Goal: Transaction & Acquisition: Subscribe to service/newsletter

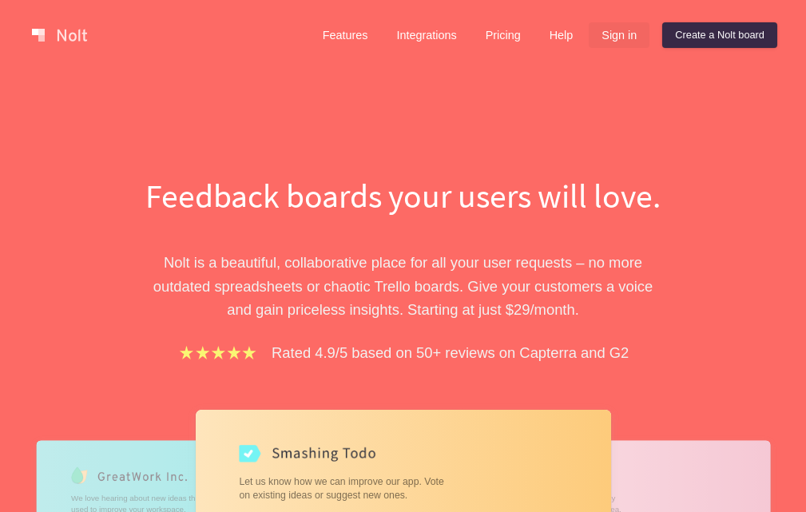
click at [613, 38] on link "Sign in" at bounding box center [619, 35] width 61 height 26
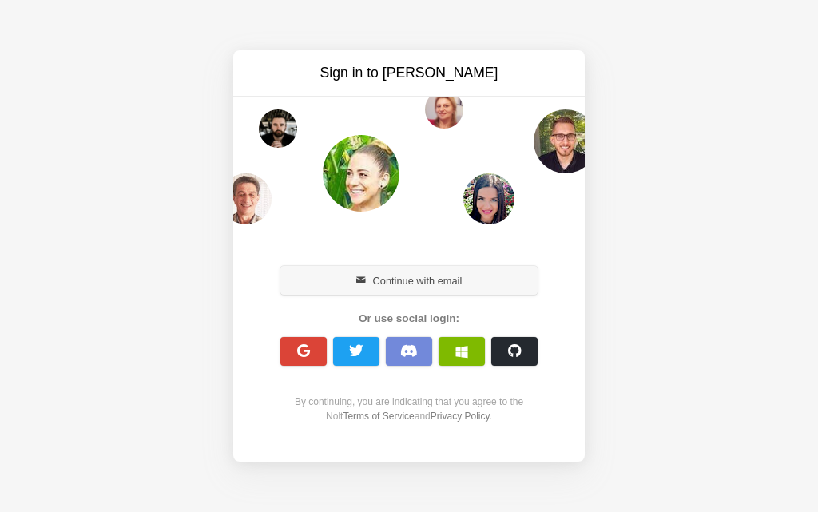
click at [388, 280] on button "Continue with email" at bounding box center [408, 280] width 257 height 29
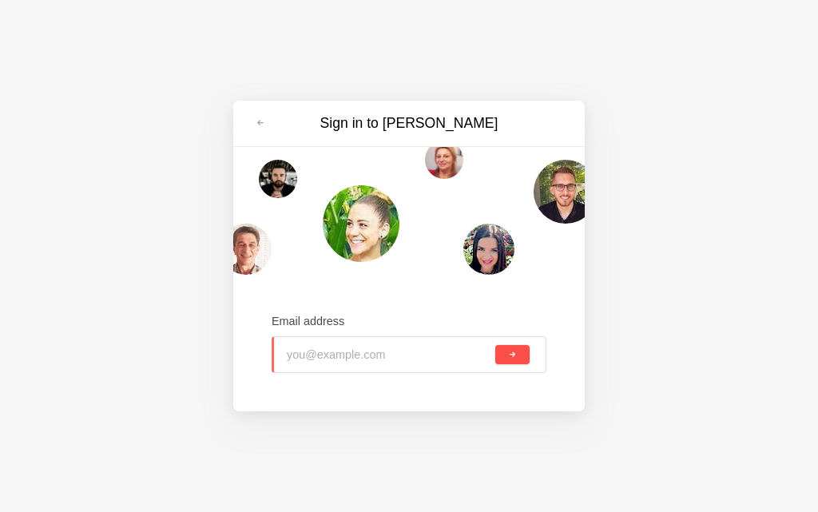
type input "bae70389@toaik.com"
click at [518, 363] on button "submit" at bounding box center [512, 354] width 34 height 19
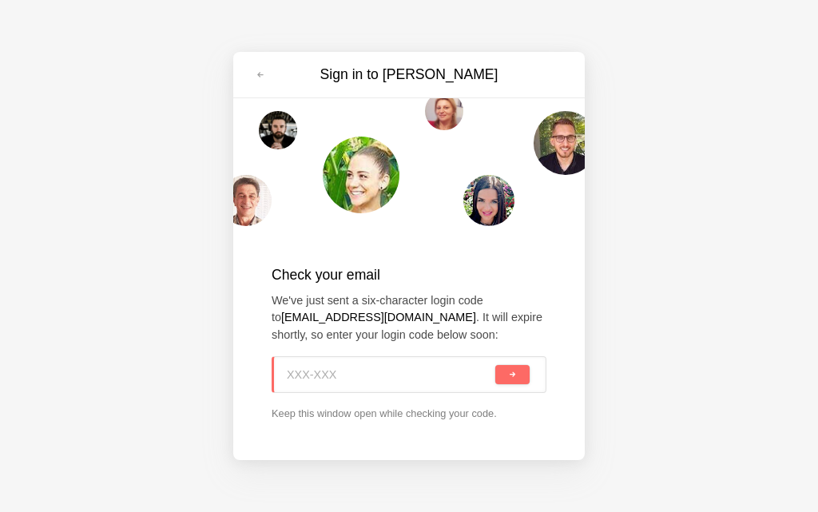
paste input "ZT4-CMK"
click at [513, 371] on span "submit" at bounding box center [512, 375] width 9 height 9
type input "ZT4-CMK"
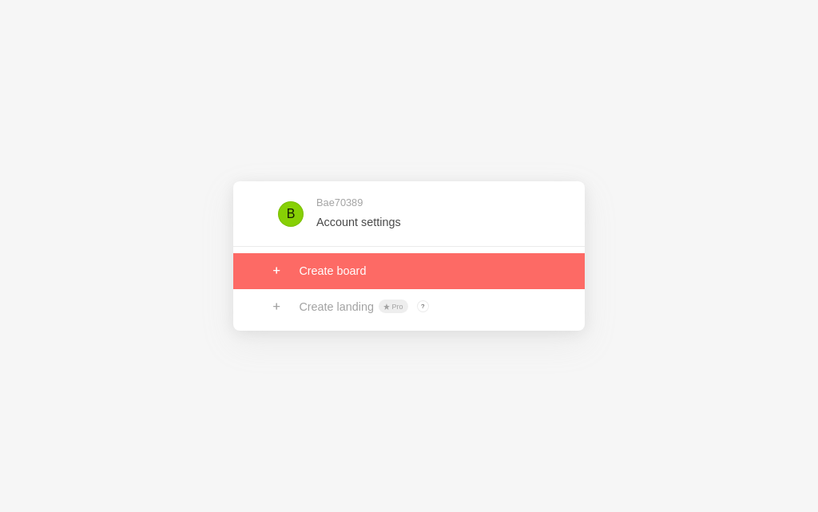
click at [372, 264] on link at bounding box center [408, 270] width 351 height 35
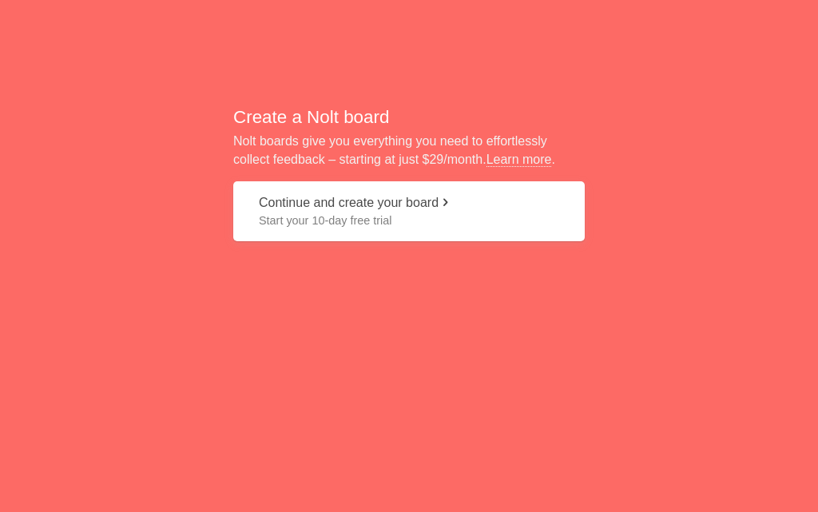
click at [293, 203] on button "Continue and create your board Start your 10-day free trial" at bounding box center [408, 211] width 351 height 60
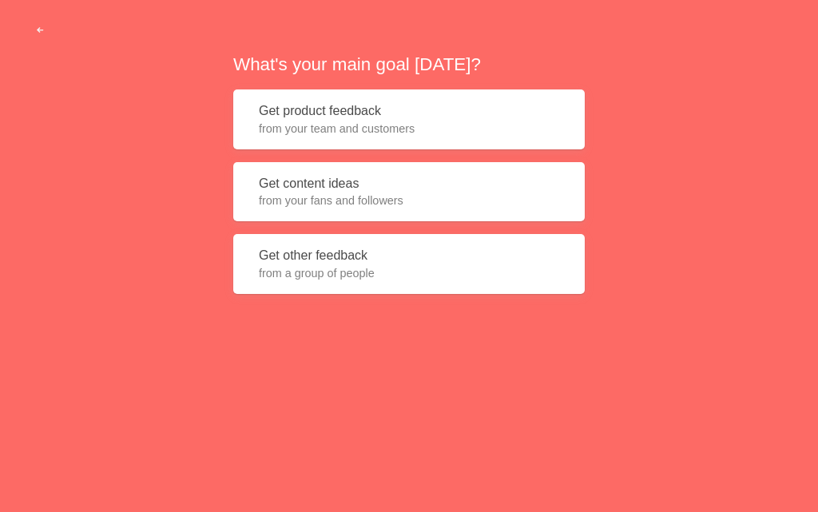
click at [315, 183] on button "Get content ideas from your fans and followers" at bounding box center [408, 192] width 351 height 60
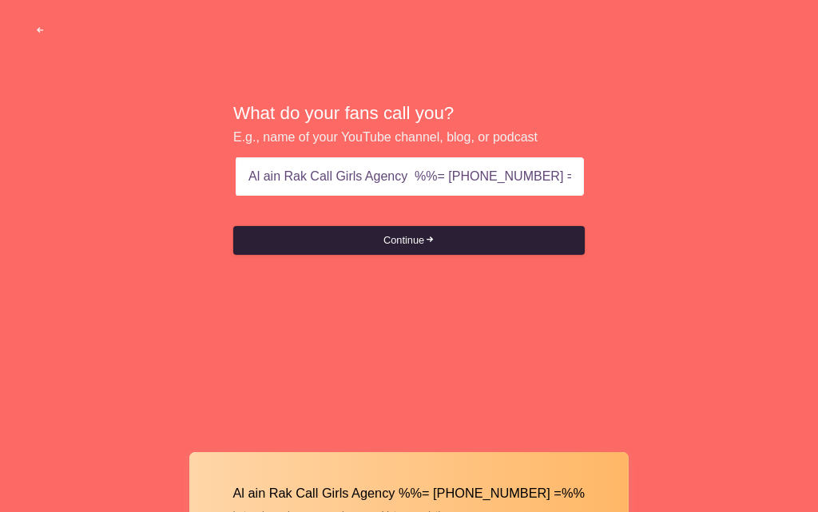
click at [383, 228] on button "Continue" at bounding box center [408, 240] width 351 height 29
click at [409, 235] on button "Continue" at bounding box center [408, 240] width 351 height 29
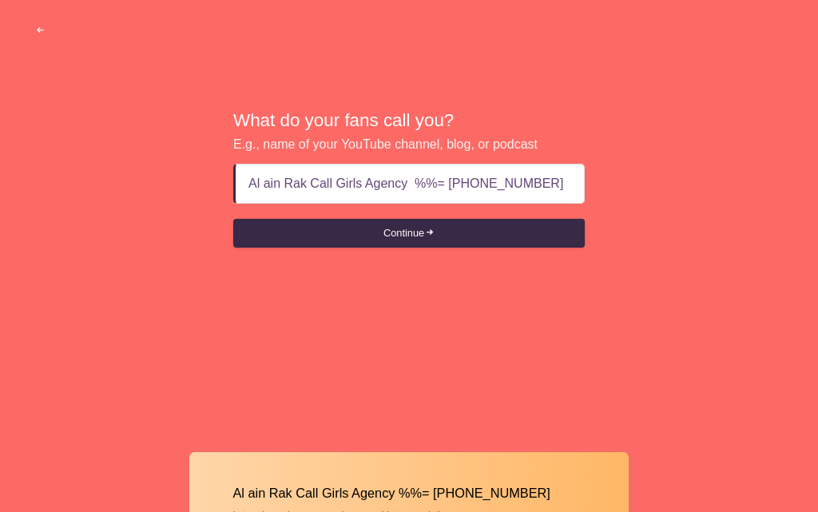
type input "Al ain Rak Call Girls Agency %%= +971569636398"
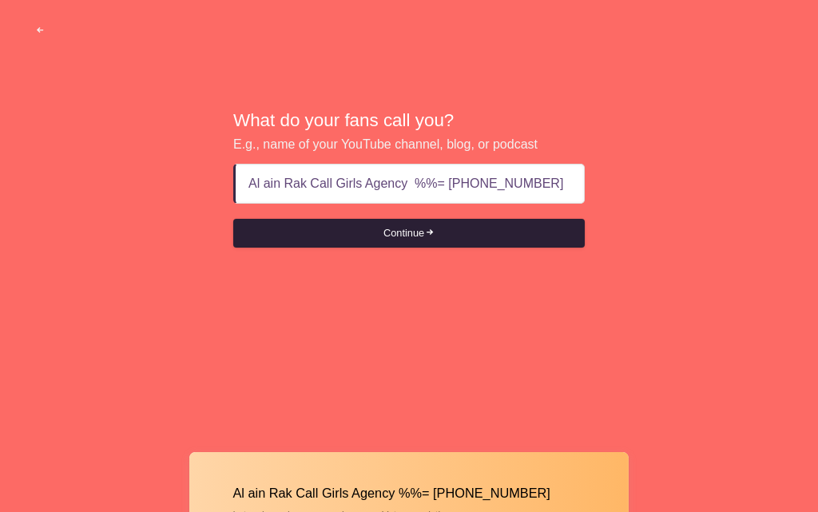
click at [478, 239] on button "Continue" at bounding box center [408, 233] width 351 height 29
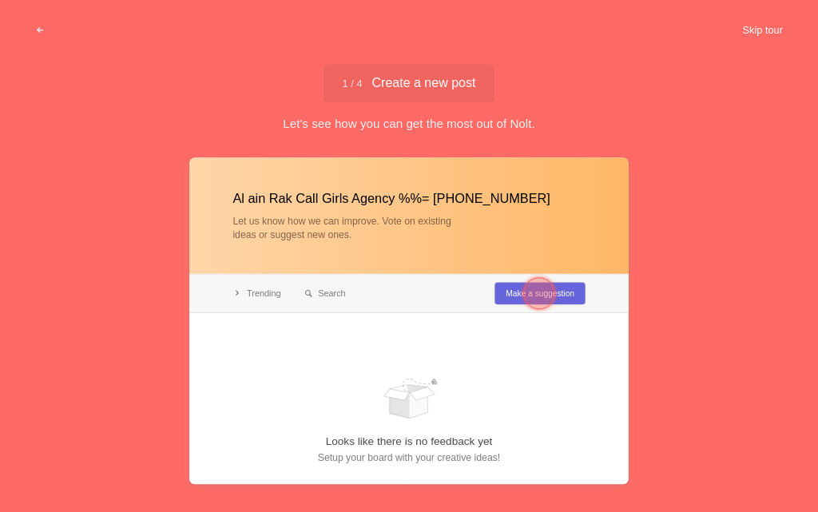
click at [760, 34] on button "Skip tour" at bounding box center [762, 30] width 79 height 29
